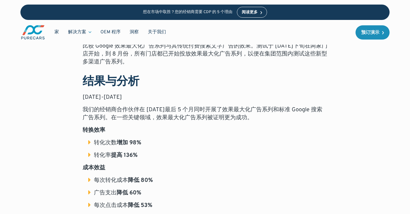
scroll to position [398, 0]
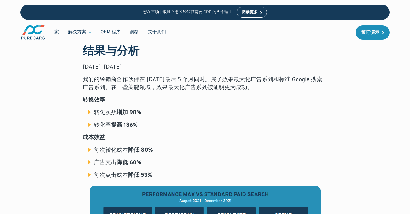
click at [97, 134] on font "成本效益" at bounding box center [94, 137] width 23 height 7
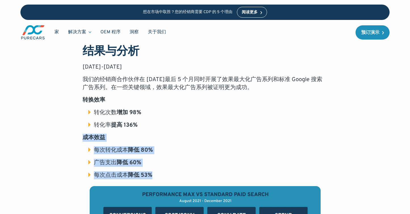
drag, startPoint x: 83, startPoint y: 114, endPoint x: 155, endPoint y: 156, distance: 84.1
click at [155, 156] on div "概述 Google 推出了一种全新的 Google Ads 广告系列投放方式，名为“效果最大化”。效果最大化广告系列将所有 Google 广告类型（搜索广告、…" at bounding box center [205, 167] width 245 height 497
copy div "成本效益 每次转化成本 降低 80% 广告支出 降低 60% 每次点击成本 降低 53%"
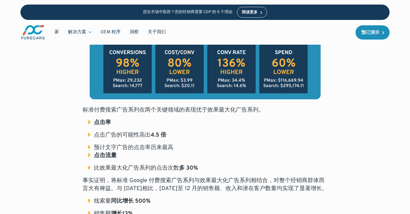
click at [224, 118] on ul "点击率 点击广告的可能性高出 4.5 倍 预计文字广告的点击率历来最高" at bounding box center [205, 134] width 245 height 33
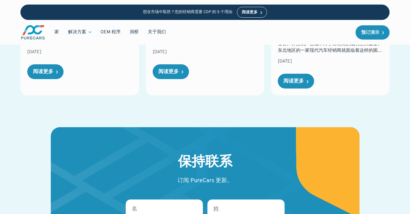
scroll to position [1094, 0]
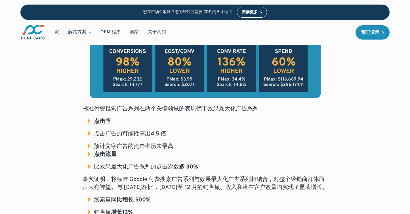
scroll to position [563, 0]
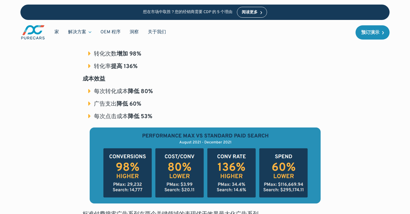
scroll to position [521, 0]
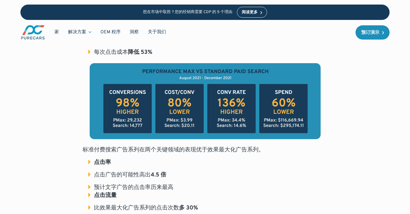
click at [226, 89] on img at bounding box center [205, 101] width 231 height 76
